Goal: Information Seeking & Learning: Learn about a topic

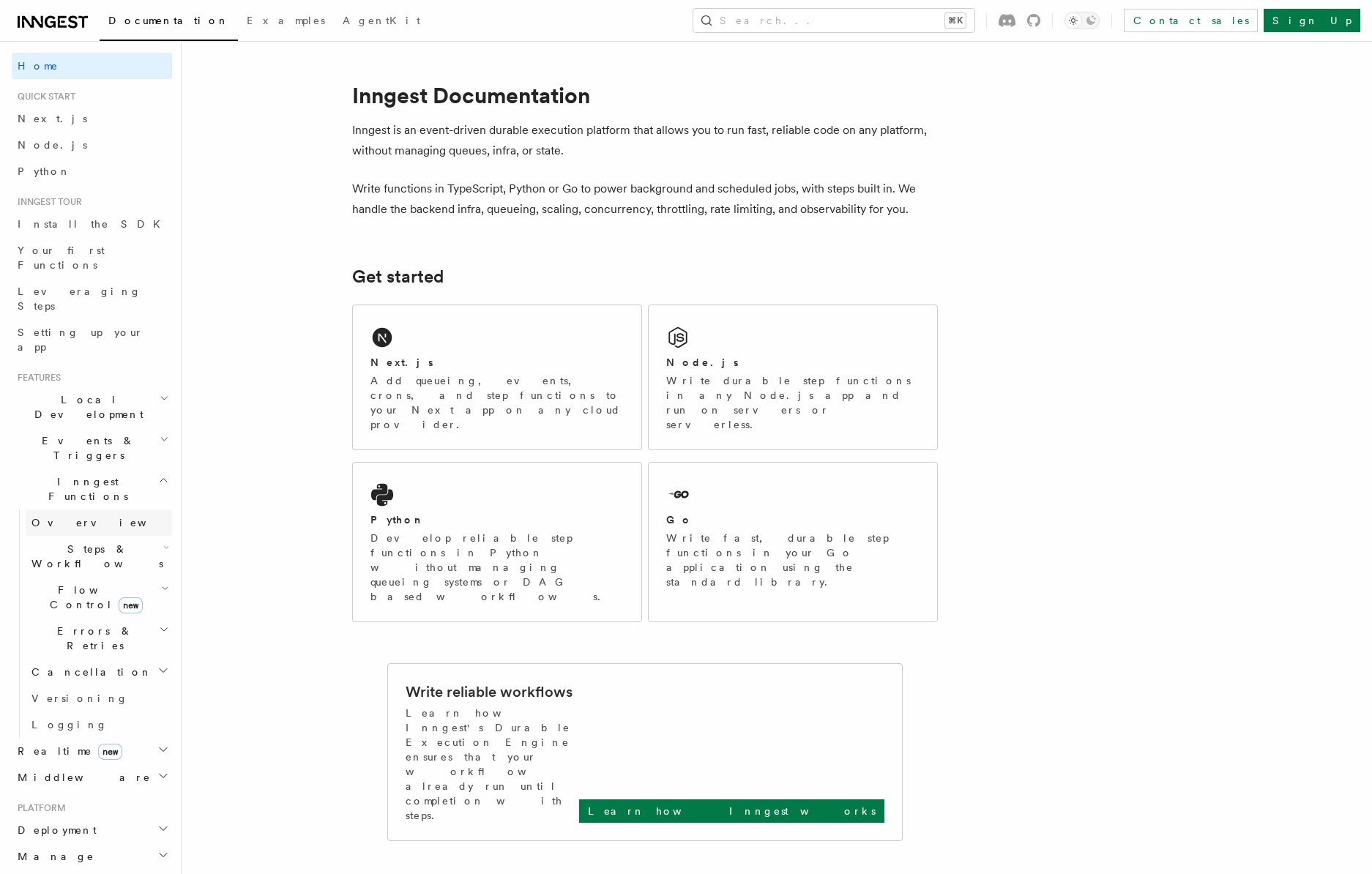
click at [60, 517] on span "Overview" at bounding box center [107, 523] width 151 height 11
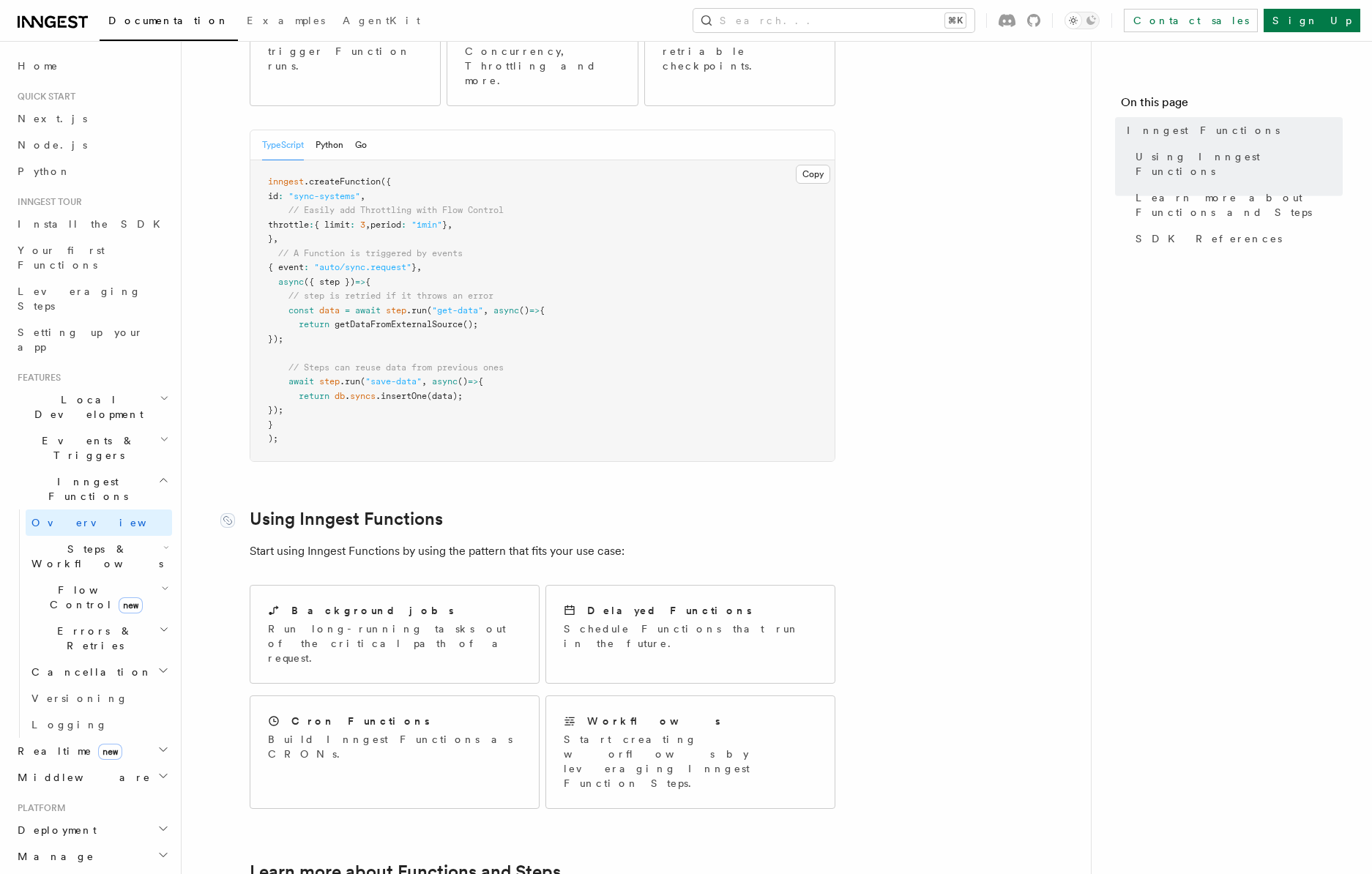
scroll to position [286, 0]
click at [332, 597] on div "Background jobs Run long-running tasks out of the critical path of a request." at bounding box center [394, 634] width 288 height 98
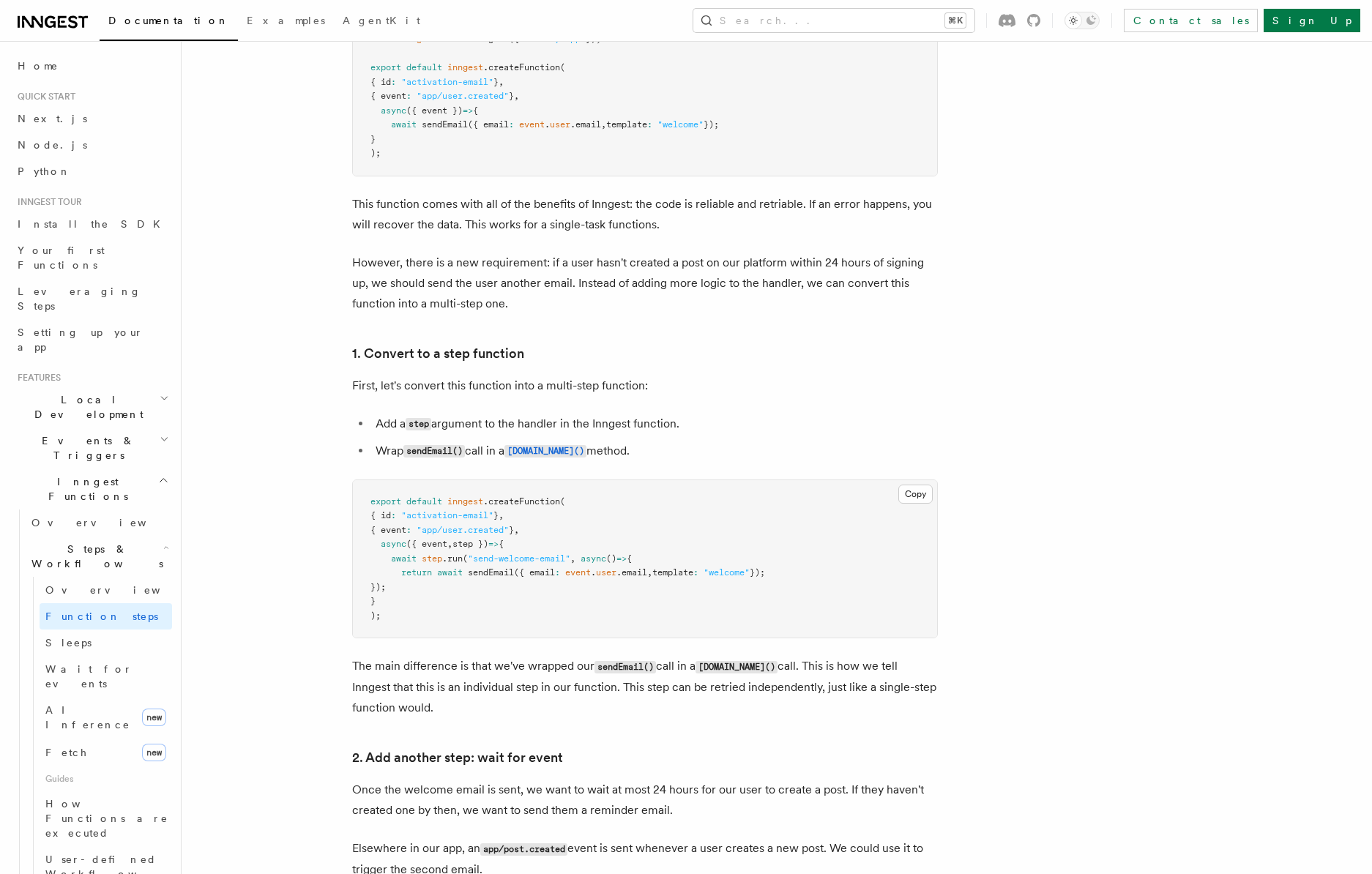
scroll to position [483, 0]
